Goal: Transaction & Acquisition: Purchase product/service

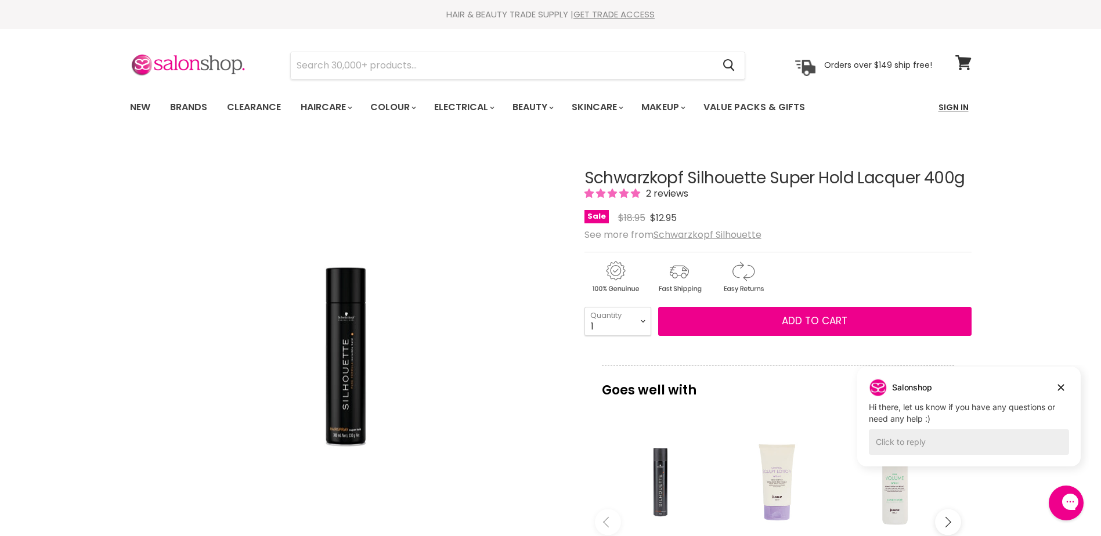
click at [952, 107] on link "Sign In" at bounding box center [954, 107] width 44 height 24
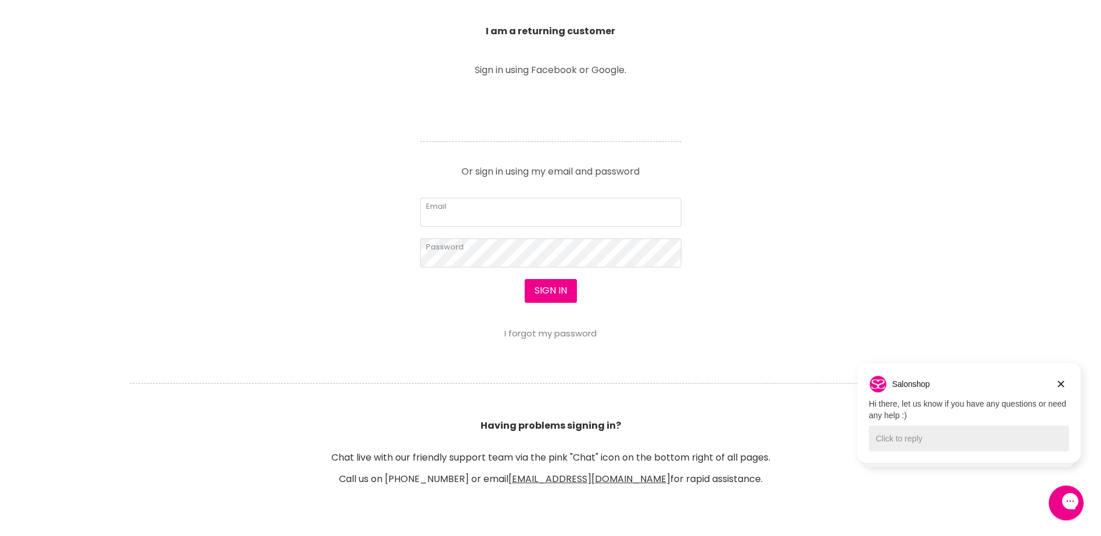
scroll to position [542, 0]
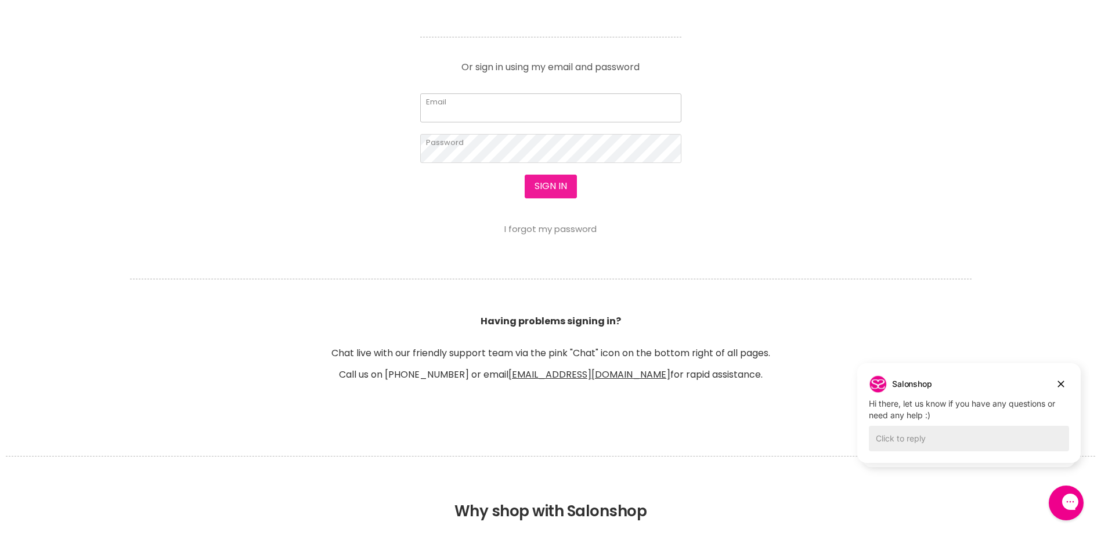
type input "cherie.maxwell1@bigpond.com"
click at [550, 183] on button "Sign in" at bounding box center [551, 186] width 52 height 23
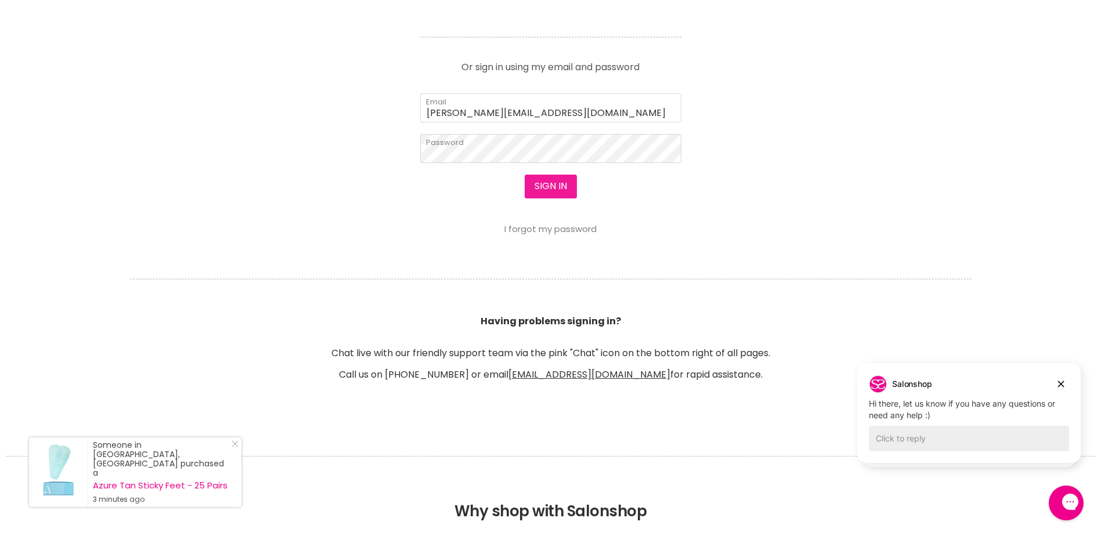
click at [553, 183] on button "Sign in" at bounding box center [551, 186] width 52 height 23
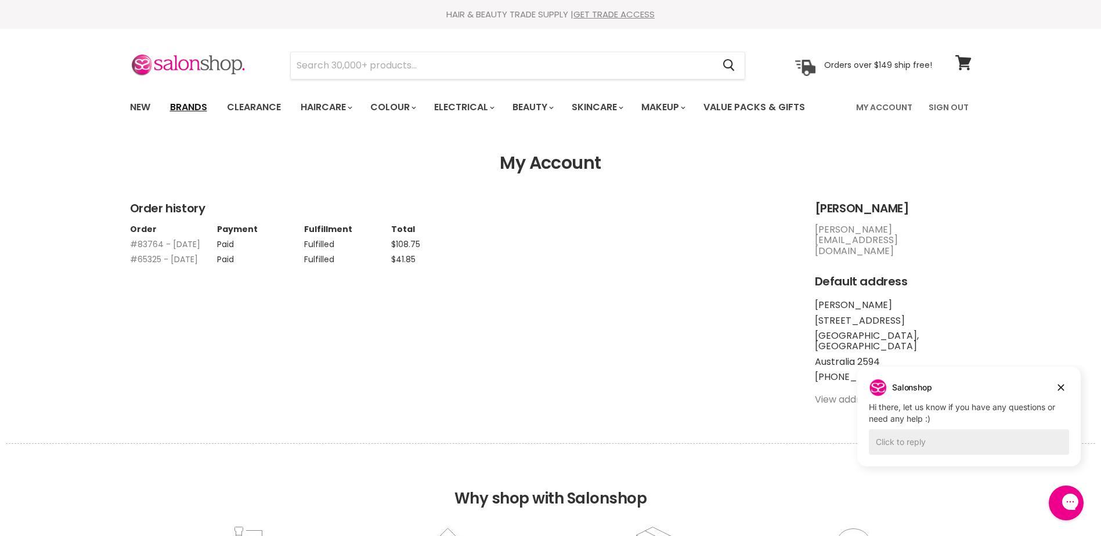
click at [185, 106] on link "Brands" at bounding box center [188, 107] width 55 height 24
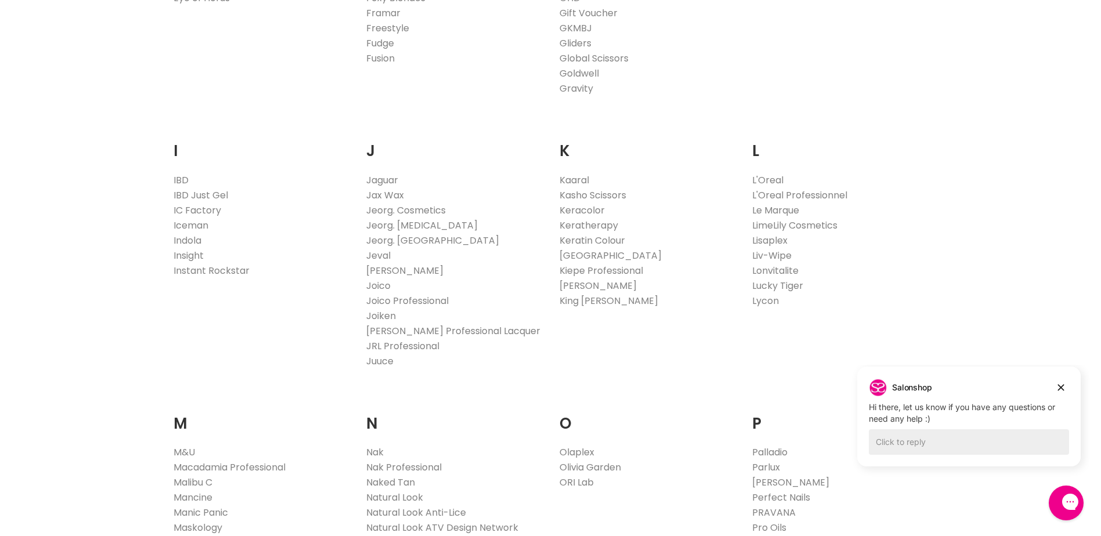
scroll to position [1084, 0]
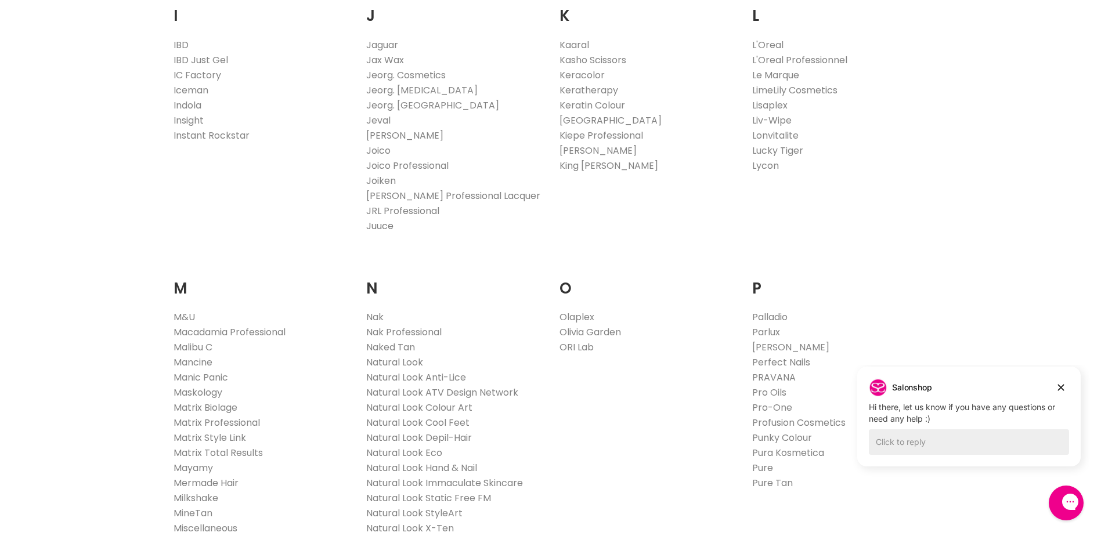
click at [383, 221] on link "Juuce" at bounding box center [379, 225] width 27 height 13
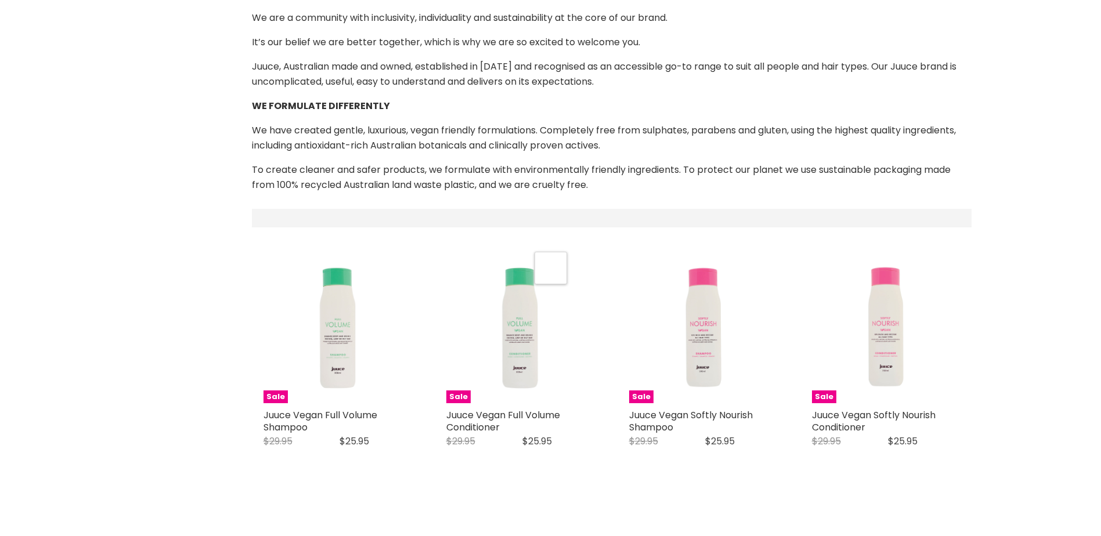
scroll to position [406, 0]
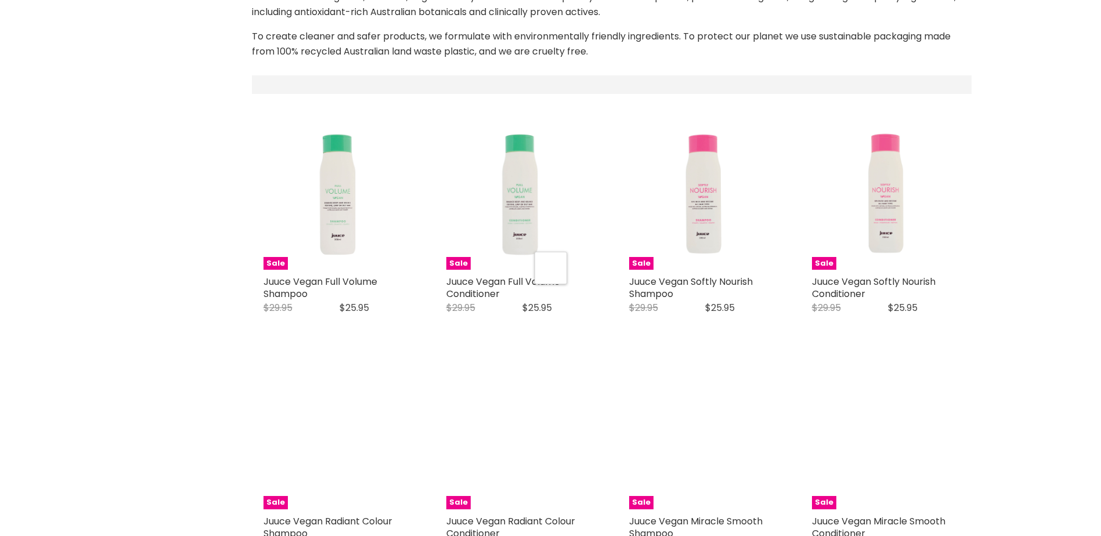
select select "manual"
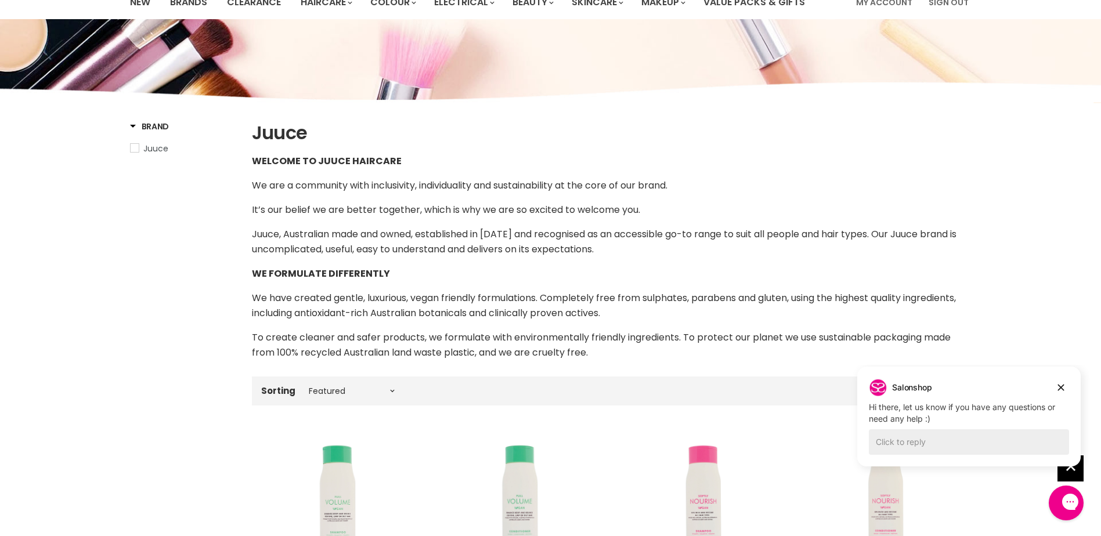
scroll to position [0, 0]
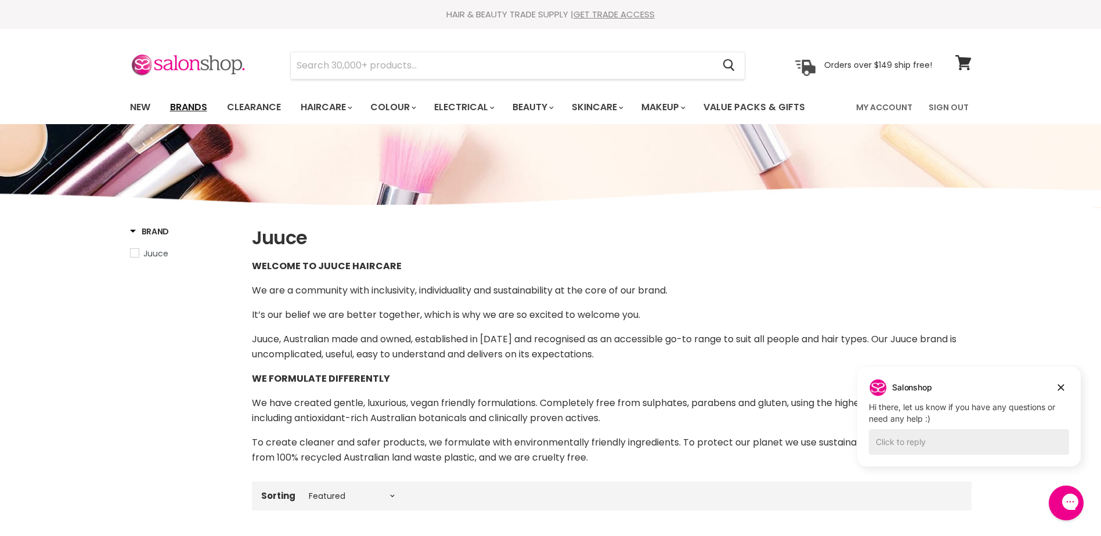
click at [192, 102] on link "Brands" at bounding box center [188, 107] width 55 height 24
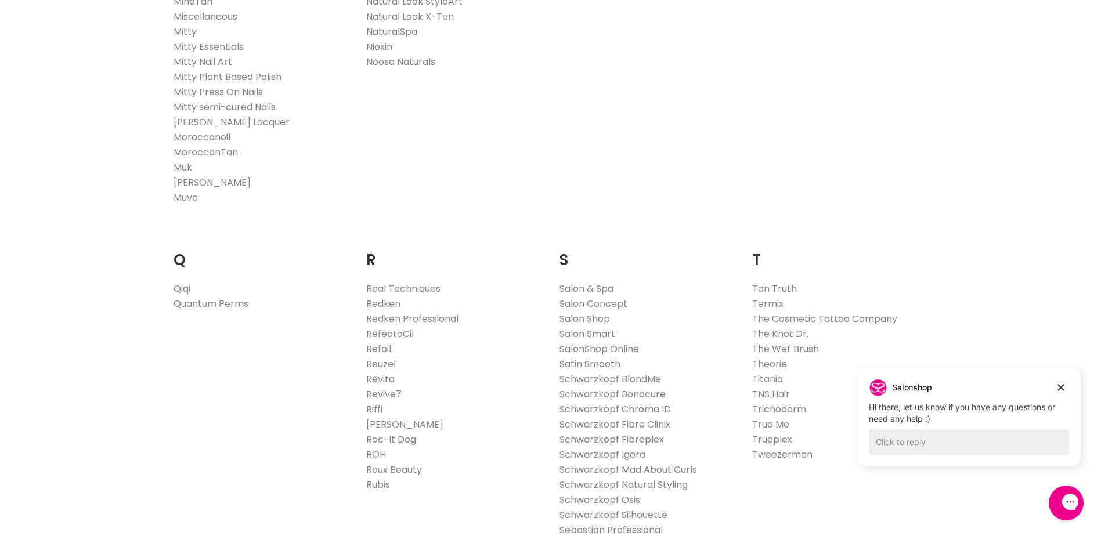
scroll to position [1761, 0]
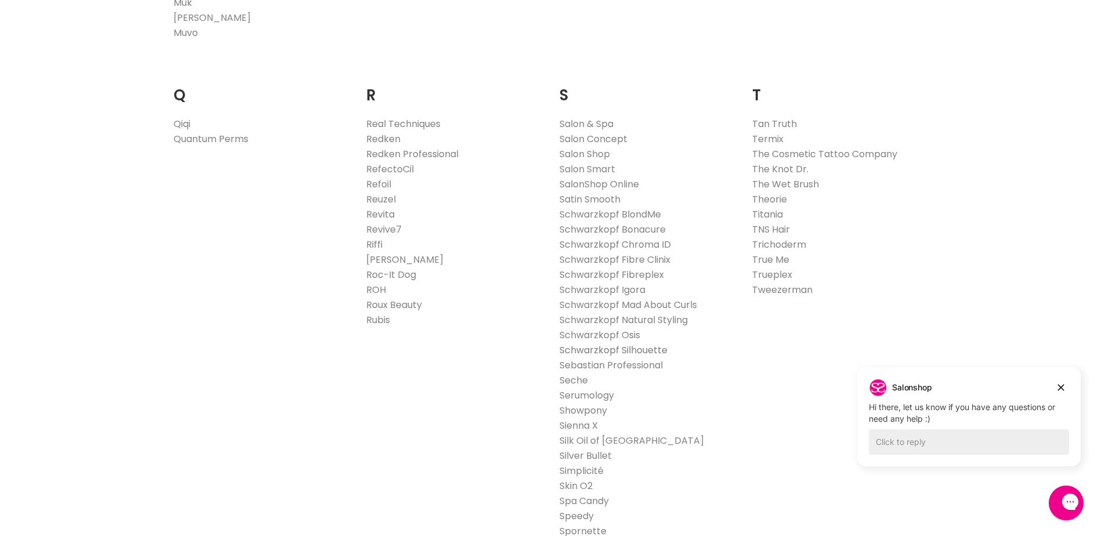
click at [582, 348] on link "Schwarzkopf Silhouette" at bounding box center [614, 350] width 108 height 13
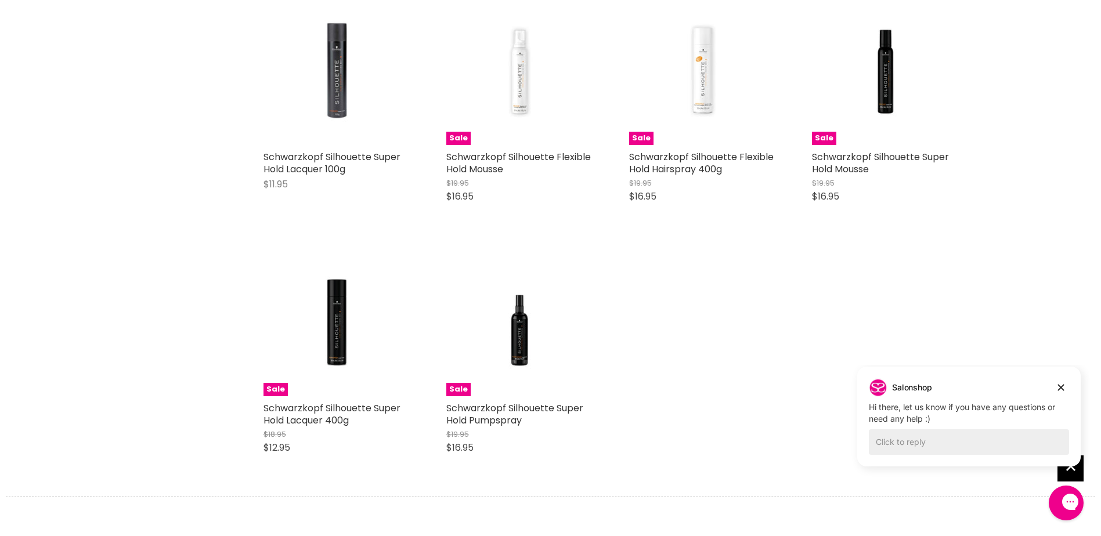
scroll to position [542, 0]
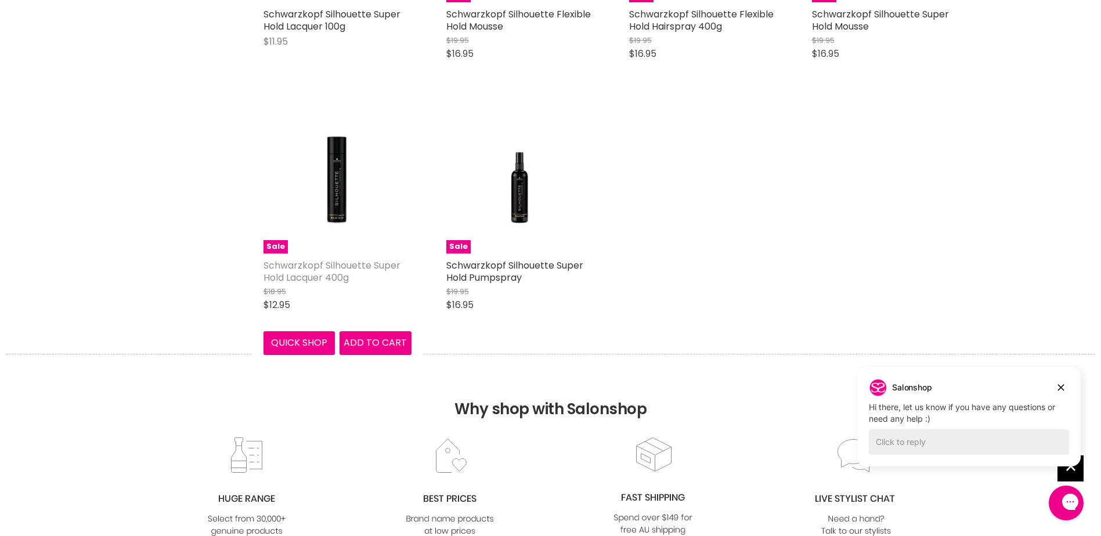
click at [292, 283] on link "Schwarzkopf Silhouette Super Hold Lacquer 400g" at bounding box center [332, 272] width 137 height 26
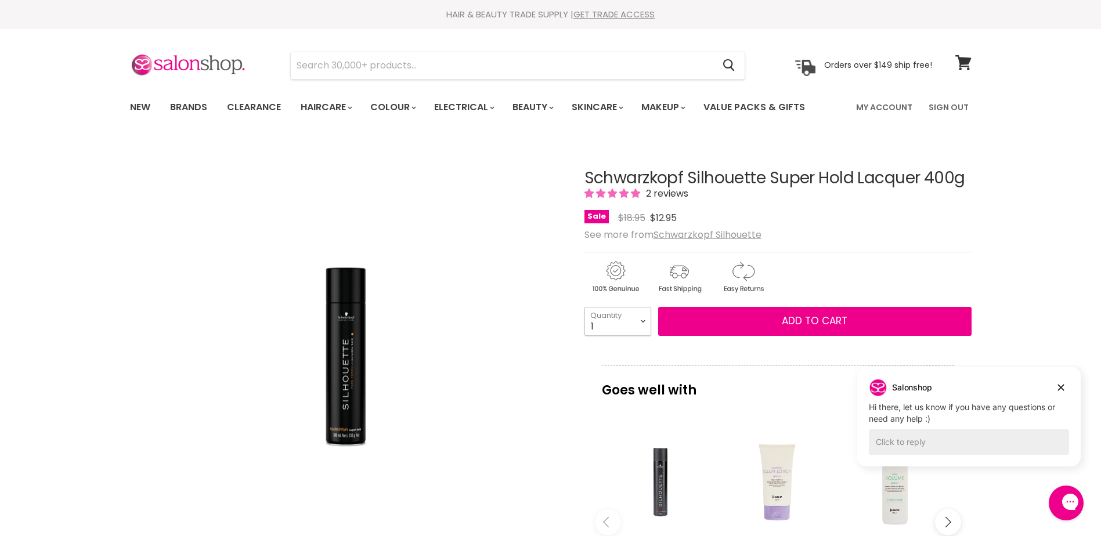
click at [644, 319] on select "1 2 3 4 5 6 7 8 9 10+" at bounding box center [618, 321] width 67 height 29
select select "3"
click at [585, 307] on select "1 2 3 4 5 6 7 8 9 10+" at bounding box center [618, 321] width 67 height 29
type input "3"
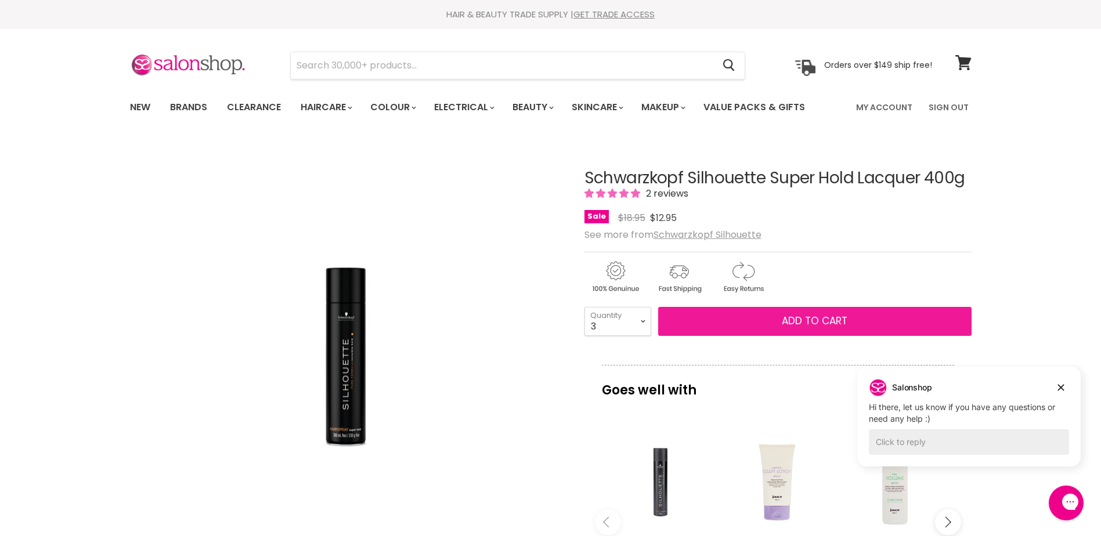
click at [731, 320] on button "Add to cart" at bounding box center [814, 321] width 313 height 29
click at [807, 315] on span "Add to cart" at bounding box center [815, 321] width 66 height 14
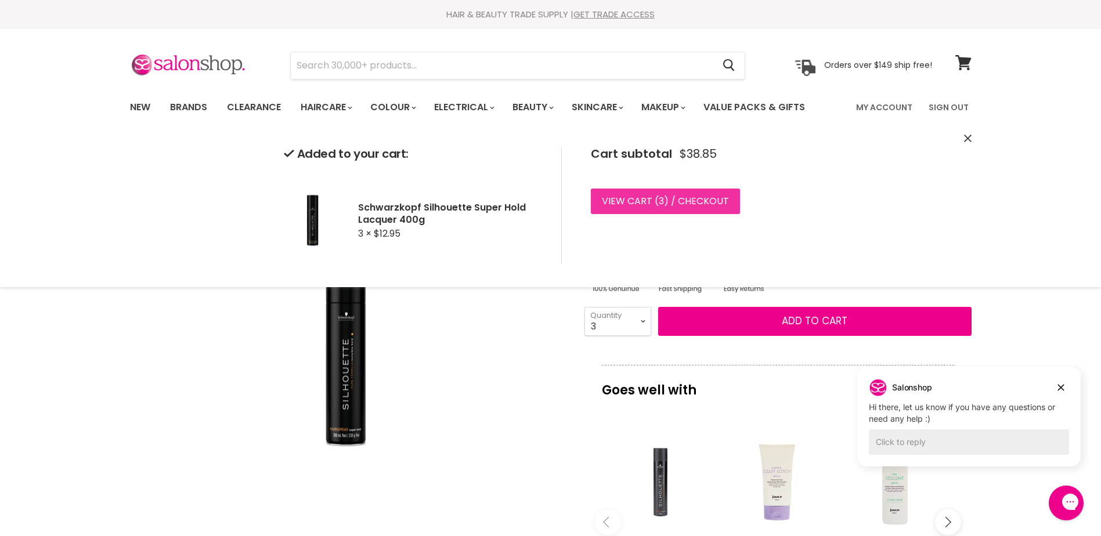
click at [664, 200] on link "View cart ( 3 ) / Checkout" at bounding box center [665, 202] width 149 height 26
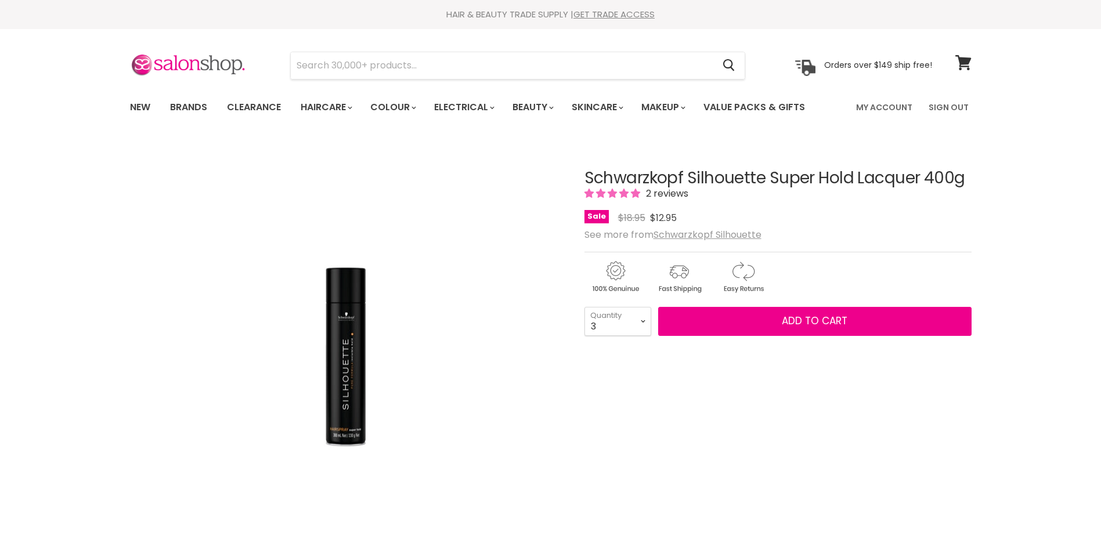
select select "3"
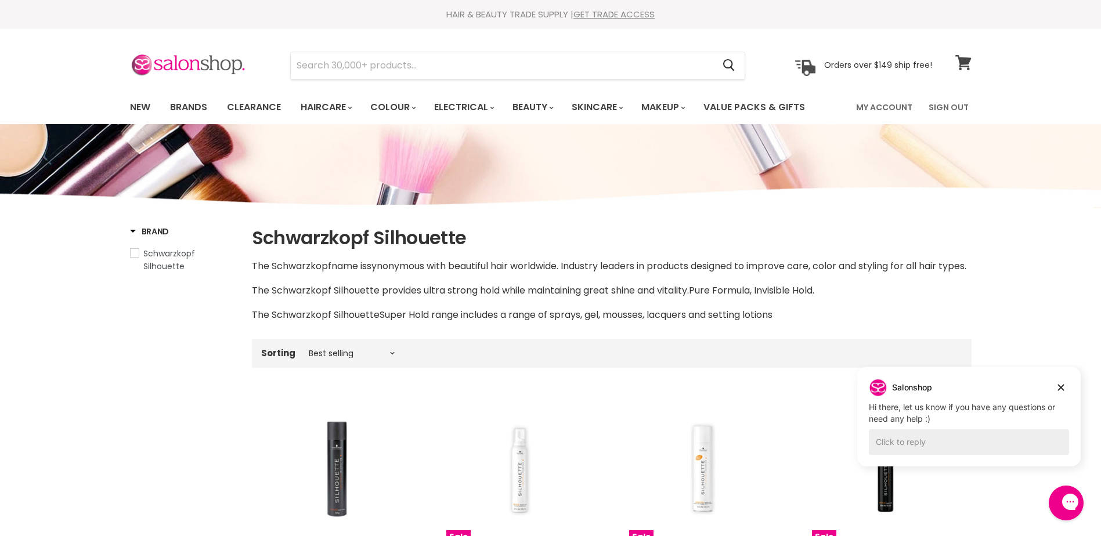
click at [962, 60] on icon at bounding box center [964, 62] width 16 height 15
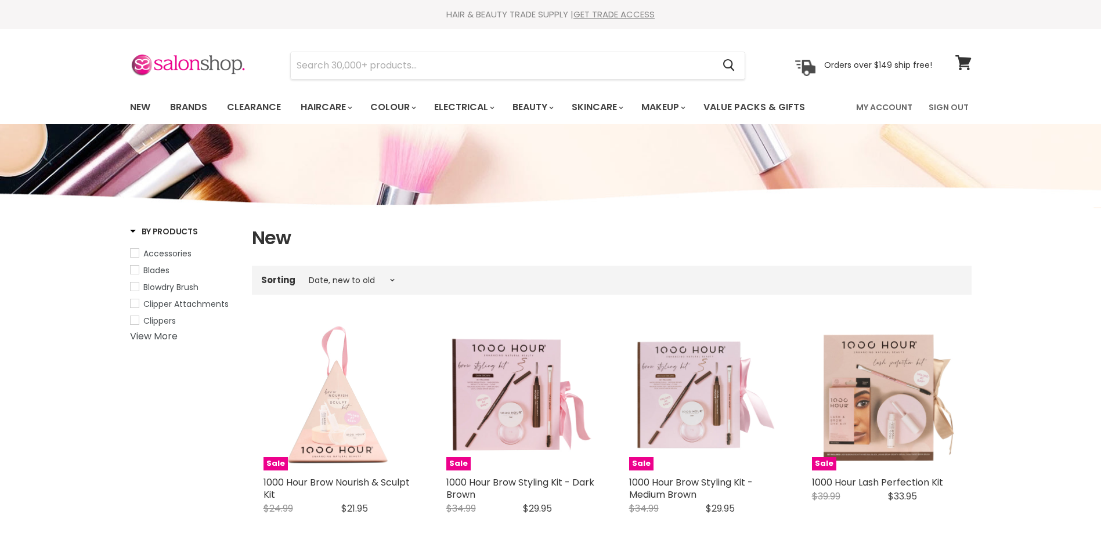
select select "created-descending"
